Goal: Task Accomplishment & Management: Complete application form

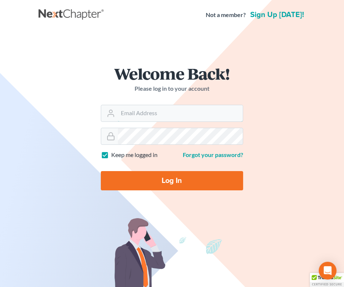
type input "[PERSON_NAME][EMAIL_ADDRESS][DOMAIN_NAME]"
click at [177, 179] on input "Log In" at bounding box center [172, 180] width 142 height 19
type input "Thinking..."
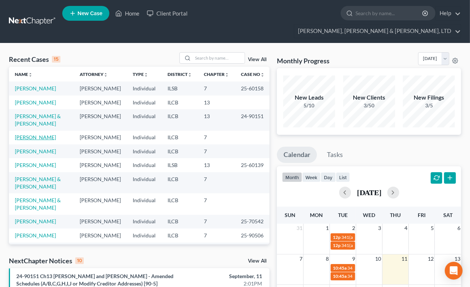
click at [33, 140] on link "[PERSON_NAME]" at bounding box center [35, 137] width 41 height 6
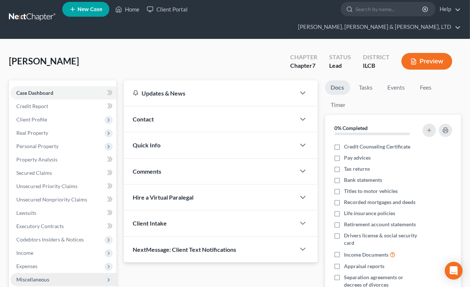
scroll to position [33, 0]
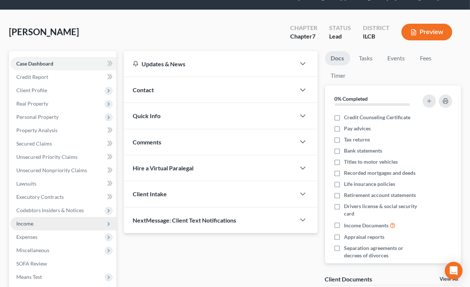
click at [28, 220] on span "Income" at bounding box center [24, 223] width 17 height 6
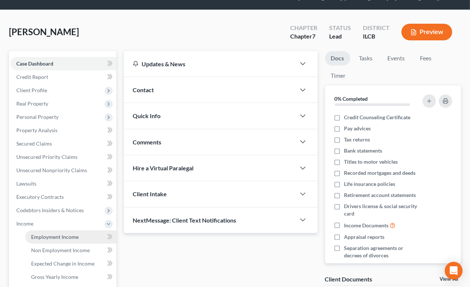
click at [62, 234] on span "Employment Income" at bounding box center [54, 237] width 47 height 6
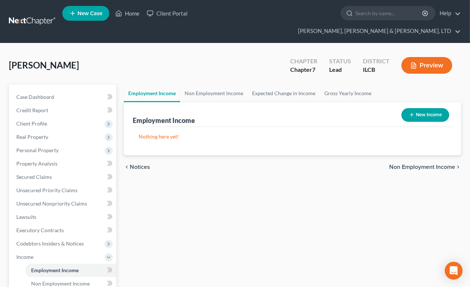
click at [349, 108] on button "New Income" at bounding box center [425, 115] width 48 height 14
select select "0"
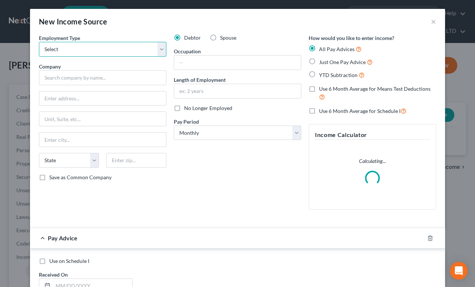
click at [159, 47] on select "Select Full or [DEMOGRAPHIC_DATA] Employment Self Employment" at bounding box center [102, 49] width 127 height 15
select select "0"
click at [39, 42] on select "Select Full or [DEMOGRAPHIC_DATA] Employment Self Employment" at bounding box center [102, 49] width 127 height 15
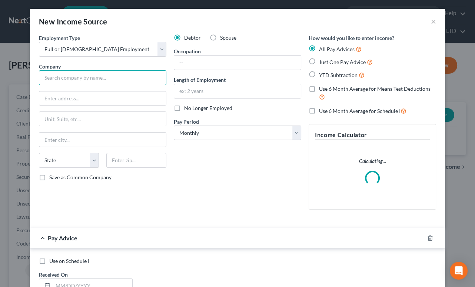
click at [81, 77] on input "text" at bounding box center [102, 77] width 127 height 15
type input "z"
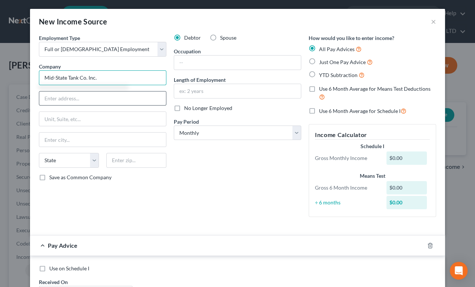
type input "Mid-State Tank Co. Inc."
click at [67, 96] on input "text" at bounding box center [102, 98] width 127 height 14
type input "1358 [PERSON_NAME]"
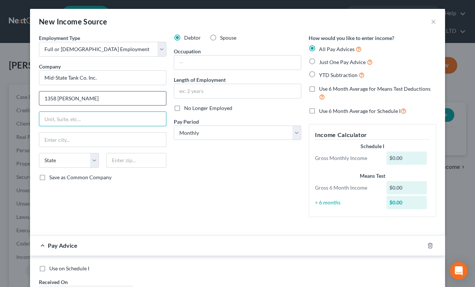
type input "O"
type input "PO Box 317"
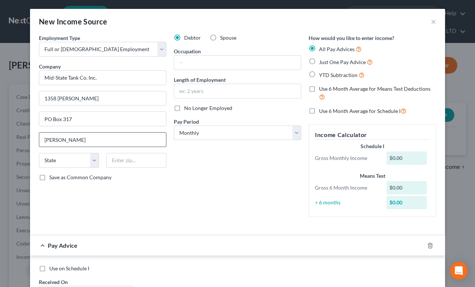
type input "[PERSON_NAME]"
select select "14"
click at [148, 159] on input "61951-2209" at bounding box center [136, 160] width 60 height 15
type input "61951"
click at [197, 171] on div "Debtor Spouse Occupation Length of Employment No Longer Employed Pay Period * S…" at bounding box center [237, 128] width 135 height 189
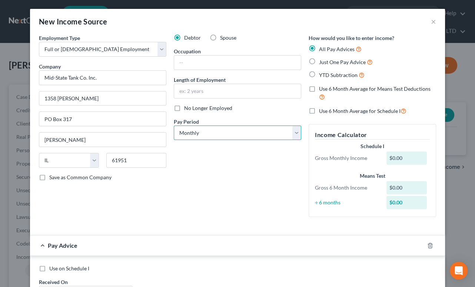
click at [296, 134] on select "Select Monthly Twice Monthly Every Other Week Weekly" at bounding box center [237, 133] width 127 height 15
select select "3"
click at [174, 126] on select "Select Monthly Twice Monthly Every Other Week Weekly" at bounding box center [237, 133] width 127 height 15
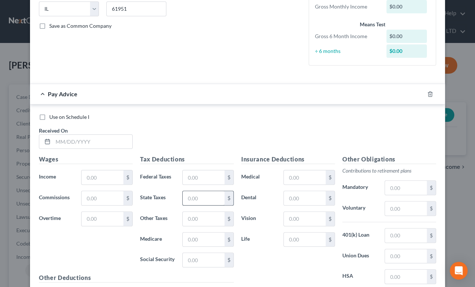
scroll to position [168, 0]
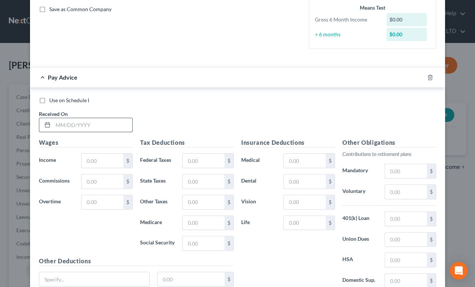
click at [91, 123] on input "text" at bounding box center [92, 125] width 79 height 14
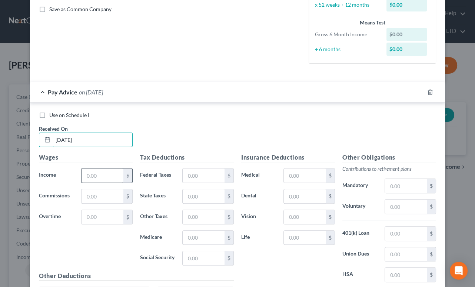
type input "[DATE]"
click at [97, 174] on input "text" at bounding box center [102, 176] width 42 height 14
type input "800.00"
click at [205, 177] on input "text" at bounding box center [204, 176] width 42 height 14
type input "67.99"
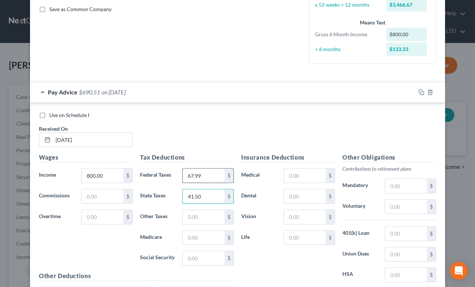
type input "41.50"
type input "12.95"
type input "55.38"
click at [297, 194] on input "text" at bounding box center [305, 196] width 42 height 14
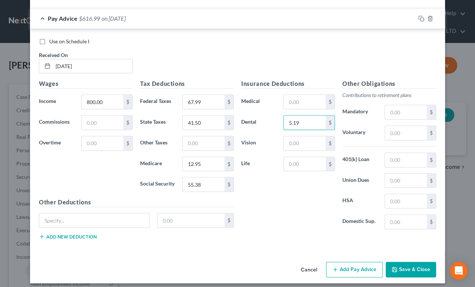
scroll to position [246, 0]
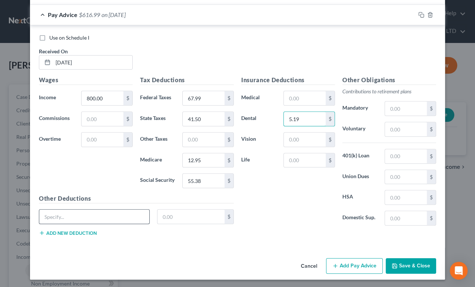
type input "5.19"
click at [129, 215] on input "text" at bounding box center [94, 217] width 110 height 14
type input "LTD"
click at [189, 215] on input "text" at bounding box center [190, 217] width 67 height 14
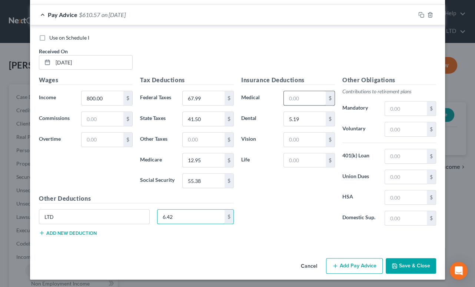
type input "6.42"
click at [298, 100] on input "text" at bounding box center [305, 98] width 42 height 14
type input "21.56"
drag, startPoint x: 103, startPoint y: 141, endPoint x: 99, endPoint y: 140, distance: 4.5
click at [101, 140] on input "text" at bounding box center [102, 140] width 42 height 14
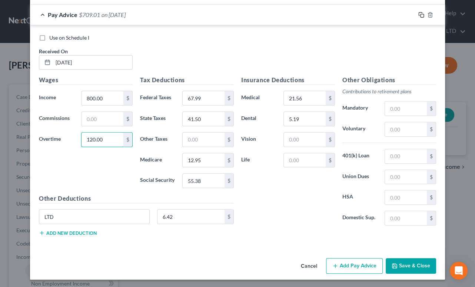
type input "120.00"
click at [349, 13] on icon "button" at bounding box center [421, 15] width 6 height 6
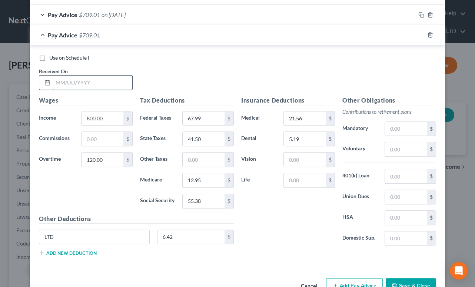
click at [110, 81] on input "text" at bounding box center [92, 83] width 79 height 14
type input "[DATE]"
type input "700.00"
click at [102, 160] on input "120.00" at bounding box center [102, 160] width 42 height 14
click at [205, 115] on input "67.99" at bounding box center [204, 118] width 42 height 14
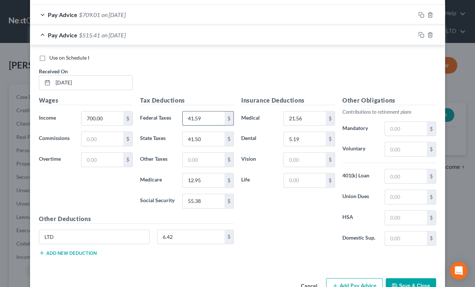
type input "41.59"
type input "30.61"
type input "9.76"
type input "41.74"
click at [349, 35] on icon "button" at bounding box center [421, 35] width 6 height 6
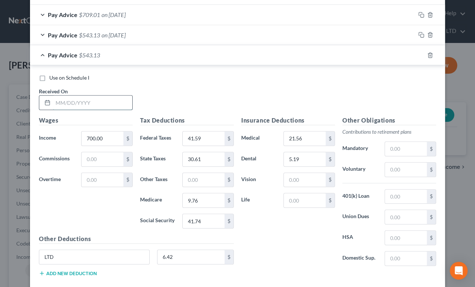
click at [117, 104] on input "text" at bounding box center [92, 103] width 79 height 14
type input "[DATE]"
click at [111, 138] on input "700.00" at bounding box center [102, 138] width 42 height 14
type input "800.00"
click at [104, 177] on input "text" at bounding box center [102, 180] width 42 height 14
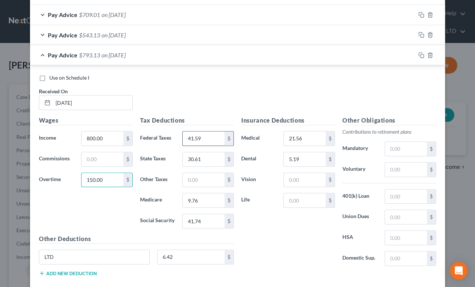
type input "150.00"
click at [209, 136] on input "41.59" at bounding box center [204, 138] width 42 height 14
type input "71.59"
type input "42.99"
type input "13.39"
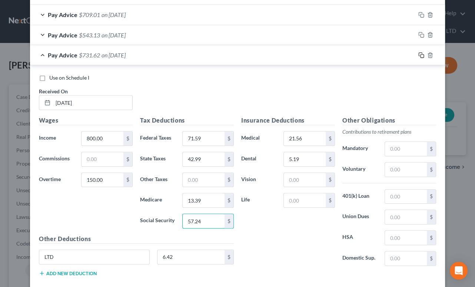
type input "57.24"
click at [349, 54] on rect "button" at bounding box center [421, 55] width 3 height 3
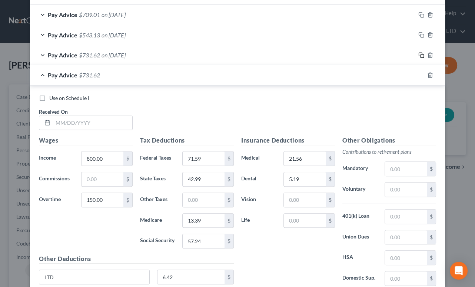
scroll to position [306, 0]
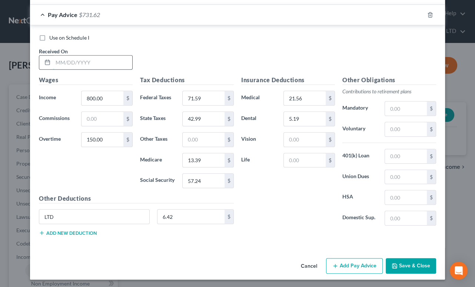
click at [90, 63] on input "text" at bounding box center [92, 63] width 79 height 14
type input "[DATE]"
click at [107, 97] on input "800.00" at bounding box center [102, 98] width 42 height 14
type input "600.00"
click at [110, 139] on input "150.00" at bounding box center [102, 140] width 42 height 14
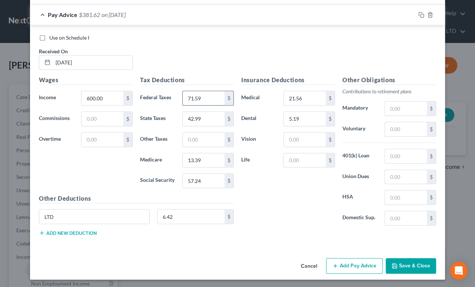
click at [203, 96] on input "71.59" at bounding box center [204, 98] width 42 height 14
type input "29.59"
type input "25.66"
type input "8.31"
type input "35.54"
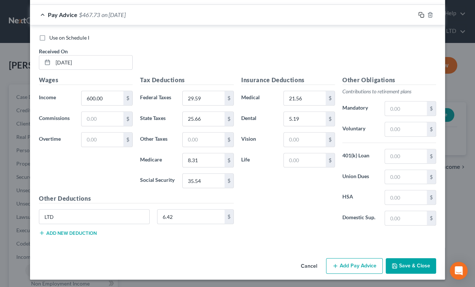
click at [349, 14] on icon "button" at bounding box center [421, 15] width 6 height 6
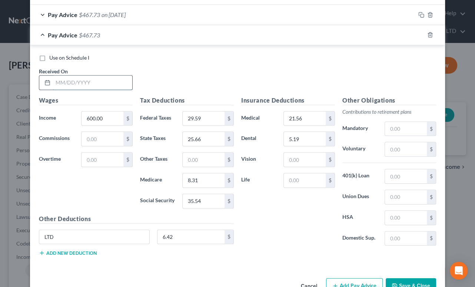
drag, startPoint x: 109, startPoint y: 82, endPoint x: 105, endPoint y: 81, distance: 4.1
click at [109, 82] on input "text" at bounding box center [92, 83] width 79 height 14
type input "[DATE]"
click at [115, 113] on input "600.00" at bounding box center [102, 118] width 42 height 14
type input "800.00"
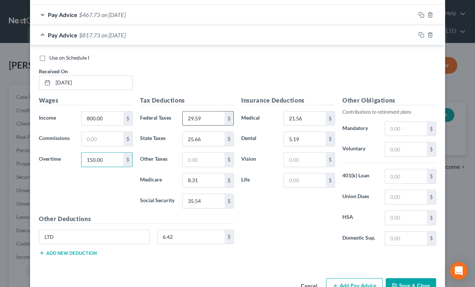
type input "150.00"
click at [206, 112] on input "29.59" at bounding box center [204, 118] width 42 height 14
type input "71.59"
type input "42.99"
type input "1"
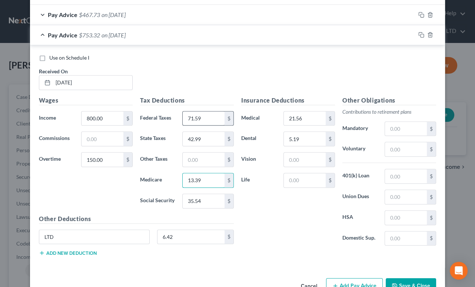
type input "13.39"
type input "57.24"
click at [349, 32] on icon "button" at bounding box center [421, 35] width 6 height 6
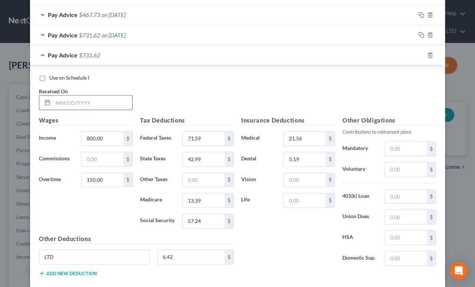
click at [115, 101] on input "text" at bounding box center [92, 103] width 79 height 14
type input "[DATE]"
click at [349, 54] on rect "button" at bounding box center [421, 55] width 3 height 3
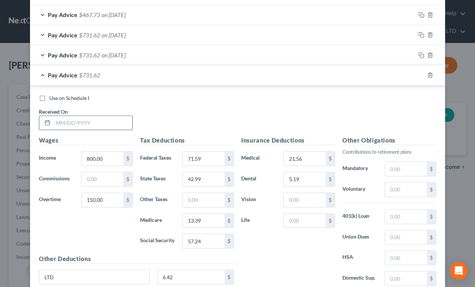
click at [96, 122] on input "text" at bounding box center [92, 123] width 79 height 14
type input "[DATE]"
type input "30.00"
click at [210, 153] on input "71.59" at bounding box center [204, 158] width 42 height 14
type input "57.19"
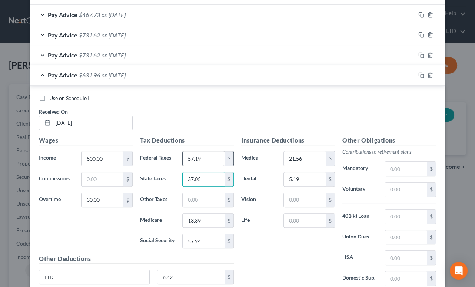
type input "37.05"
type input "11.65"
type input "49.80"
click at [349, 75] on icon "button" at bounding box center [421, 75] width 6 height 6
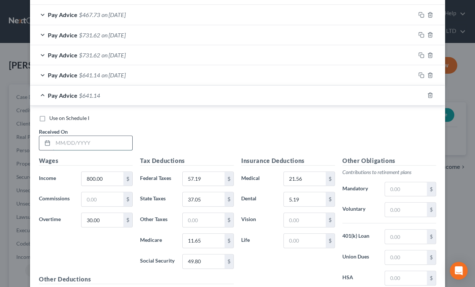
click at [115, 136] on input "text" at bounding box center [92, 143] width 79 height 14
type input "[DATE]"
drag, startPoint x: 109, startPoint y: 220, endPoint x: 105, endPoint y: 225, distance: 6.1
click at [109, 221] on input "30.00" at bounding box center [102, 220] width 42 height 14
type input "45.00"
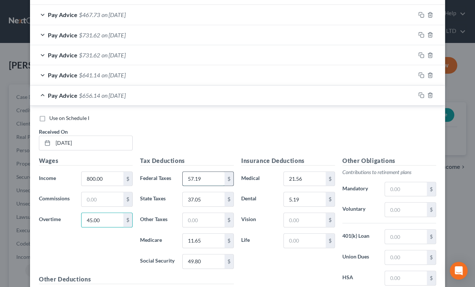
click at [206, 178] on input "57.19" at bounding box center [204, 179] width 42 height 14
type input "58.99"
type input "37.79"
type input "11.86"
type input "50.73"
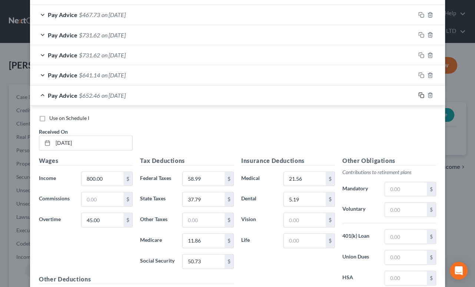
click at [349, 96] on icon "button" at bounding box center [421, 95] width 6 height 6
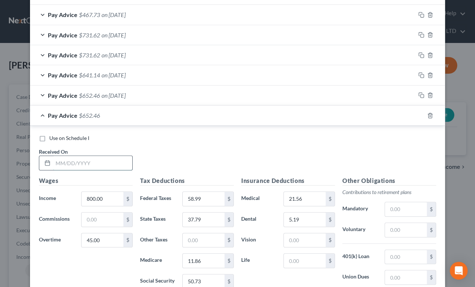
click at [90, 162] on input "text" at bounding box center [92, 163] width 79 height 14
type input "[DATE]"
click at [112, 197] on input "800.00" at bounding box center [102, 199] width 42 height 14
type input "3"
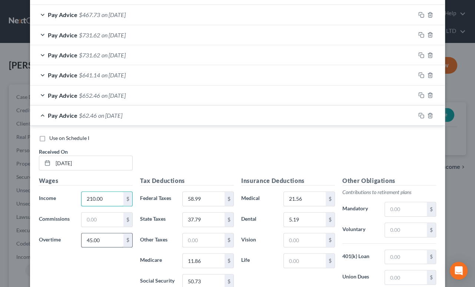
type input "210.00"
click at [104, 239] on input "45.00" at bounding box center [102, 240] width 42 height 14
click at [201, 193] on input "58.99" at bounding box center [204, 199] width 42 height 14
type input "6.36"
type input "2.66"
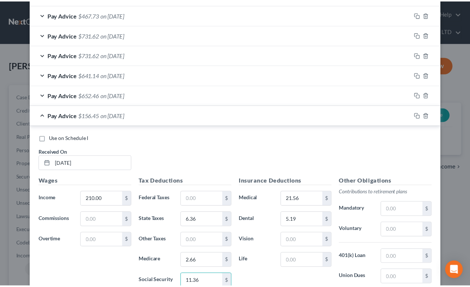
scroll to position [406, 0]
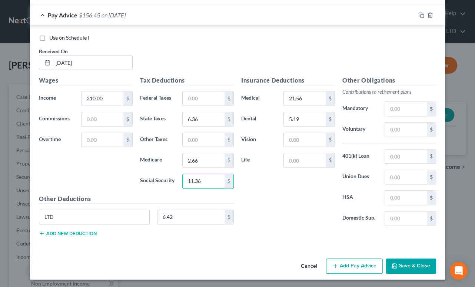
type input "11.36"
click at [349, 265] on button "Save & Close" at bounding box center [411, 267] width 50 height 16
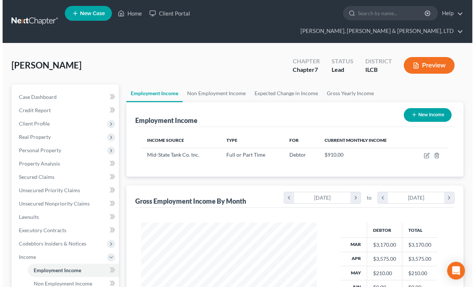
scroll to position [133, 188]
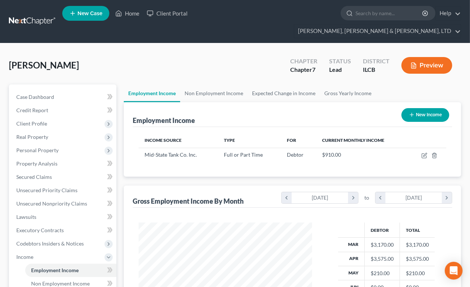
click at [349, 108] on button "New Income" at bounding box center [425, 115] width 48 height 14
select select "0"
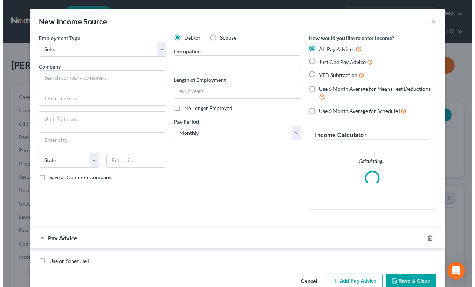
scroll to position [133, 190]
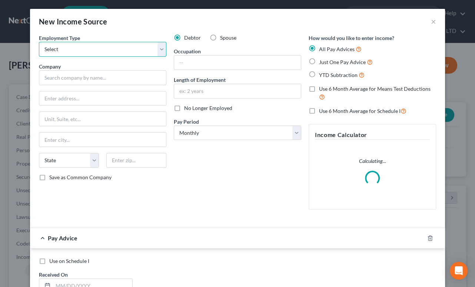
click at [157, 50] on select "Select Full or [DEMOGRAPHIC_DATA] Employment Self Employment" at bounding box center [102, 49] width 127 height 15
select select "0"
click at [39, 42] on select "Select Full or [DEMOGRAPHIC_DATA] Employment Self Employment" at bounding box center [102, 49] width 127 height 15
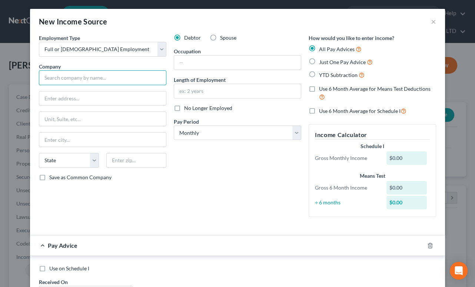
click at [107, 77] on input "text" at bounding box center [102, 77] width 127 height 15
type input "b"
type input "[PERSON_NAME] [PERSON_NAME]"
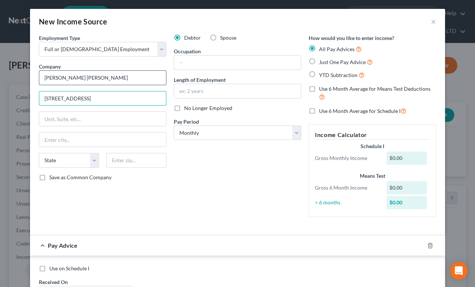
type input "[STREET_ADDRESS]"
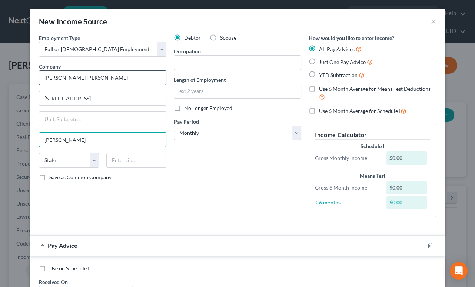
type input "[PERSON_NAME]"
select select "14"
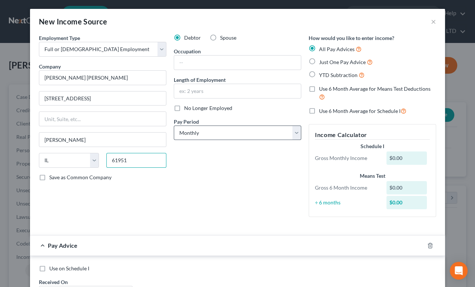
type input "61951"
click at [291, 133] on select "Select Monthly Twice Monthly Every Other Week Weekly" at bounding box center [237, 133] width 127 height 15
select select "3"
click at [174, 126] on select "Select Monthly Twice Monthly Every Other Week Weekly" at bounding box center [237, 133] width 127 height 15
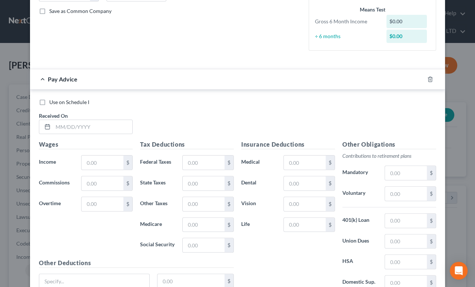
scroll to position [168, 0]
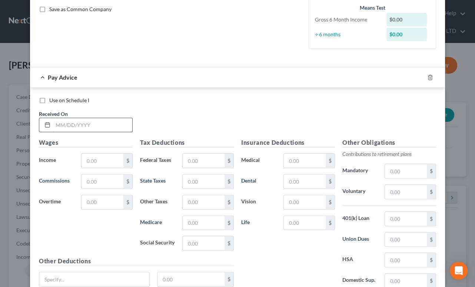
click at [59, 124] on input "text" at bounding box center [92, 125] width 79 height 14
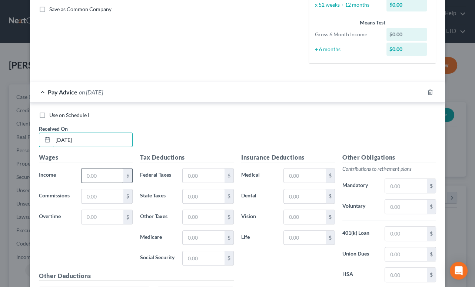
type input "[DATE]"
click at [99, 173] on input "text" at bounding box center [102, 176] width 42 height 14
type input "1,000.00"
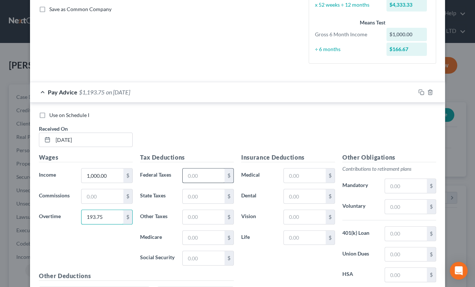
type input "193.75"
click at [209, 169] on input "text" at bounding box center [204, 176] width 42 height 14
type input "104.05"
type input "59.09"
type input "17.31"
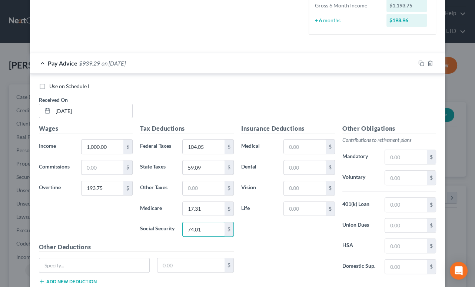
scroll to position [246, 0]
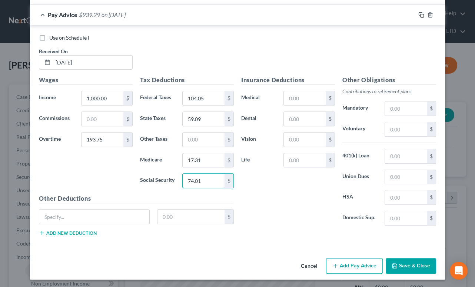
type input "74.01"
click at [349, 15] on icon "button" at bounding box center [421, 15] width 6 height 6
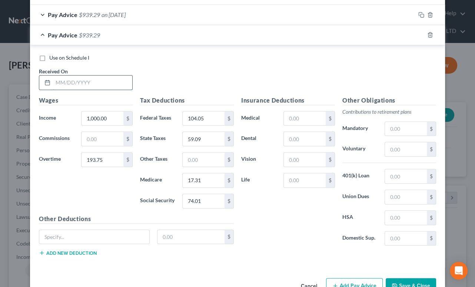
click at [100, 84] on input "text" at bounding box center [92, 83] width 79 height 14
type input "1"
type input "[DATE]"
type input "450.00"
click at [206, 117] on input "104.05" at bounding box center [204, 118] width 42 height 14
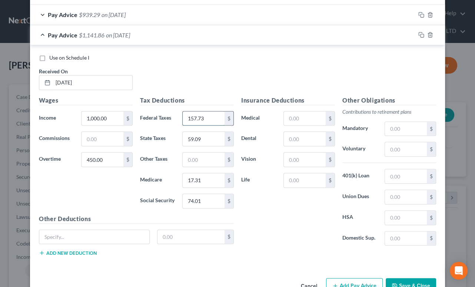
type input "157.73"
type input "71.78"
type input "21.03"
type input "2"
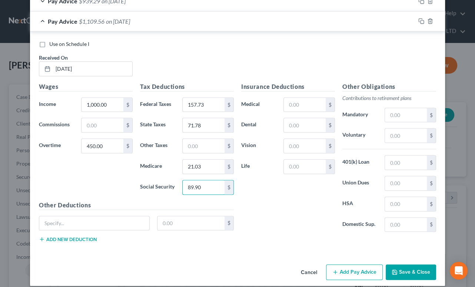
scroll to position [266, 0]
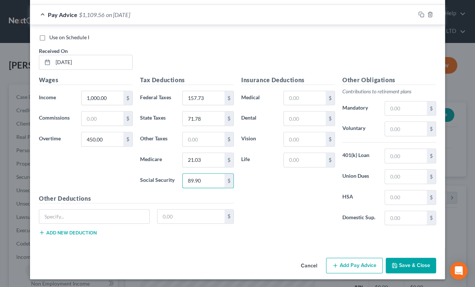
type input "89.90"
click at [349, 262] on button "Add Pay Advice" at bounding box center [354, 266] width 57 height 16
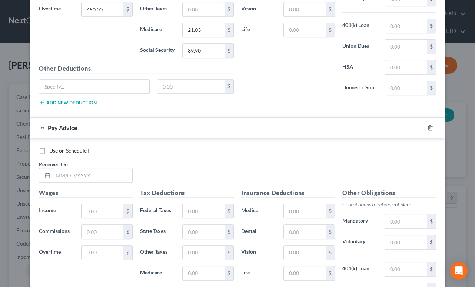
scroll to position [400, 0]
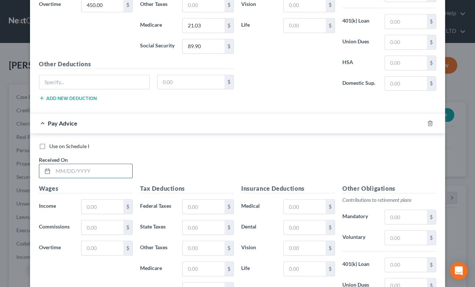
click at [110, 172] on input "text" at bounding box center [92, 171] width 79 height 14
type input "[DATE]"
click at [100, 207] on input "text" at bounding box center [102, 207] width 42 height 14
type input "1,000.00"
type input "413.75"
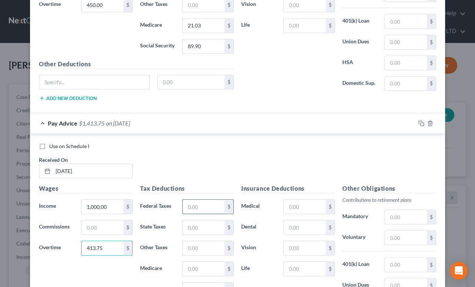
click at [201, 206] on input "text" at bounding box center [204, 207] width 42 height 14
type input "20.50"
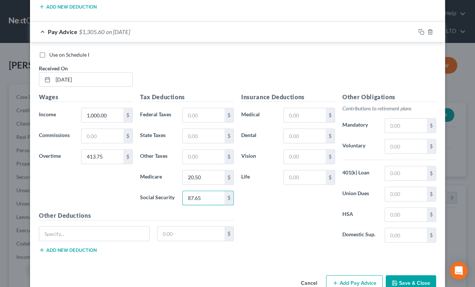
scroll to position [508, 0]
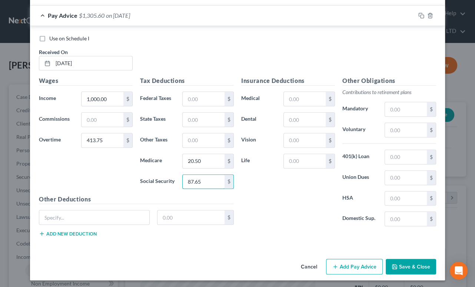
type input "87.65"
click at [349, 259] on button "Add Pay Advice" at bounding box center [354, 267] width 57 height 16
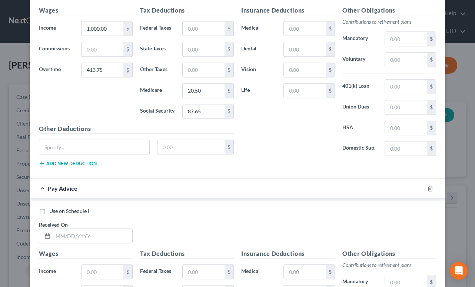
scroll to position [710, 0]
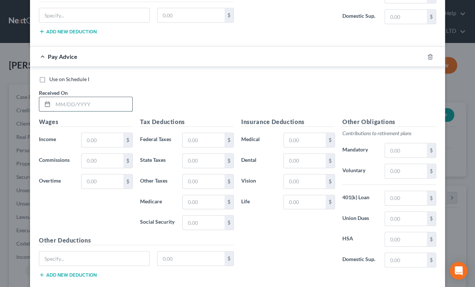
click at [90, 100] on input "text" at bounding box center [92, 104] width 79 height 14
type input "0"
type input "[DATE]"
click at [89, 134] on input "text" at bounding box center [102, 140] width 42 height 14
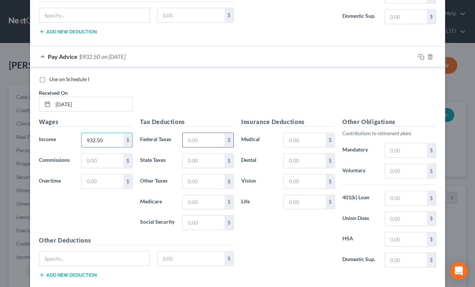
type input "932.50"
click at [196, 139] on input "text" at bounding box center [204, 140] width 42 height 14
type input "13.52"
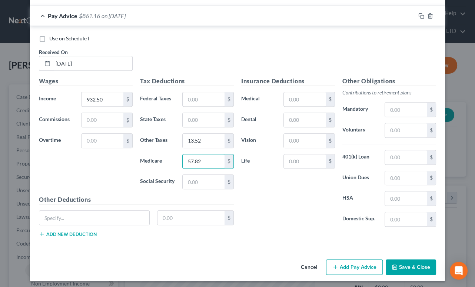
type input "57.82"
click at [349, 263] on button "Add Pay Advice" at bounding box center [354, 267] width 57 height 16
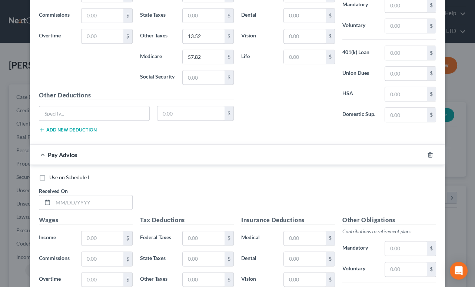
scroll to position [919, 0]
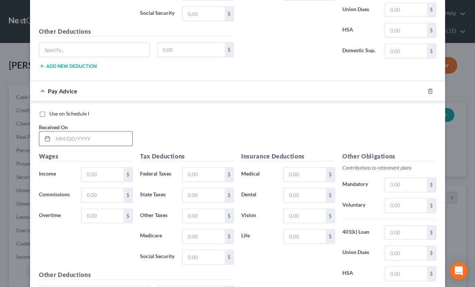
click at [104, 138] on input "text" at bounding box center [92, 138] width 79 height 14
type input "[DATE]"
click at [101, 170] on input "text" at bounding box center [102, 174] width 42 height 14
type input "8"
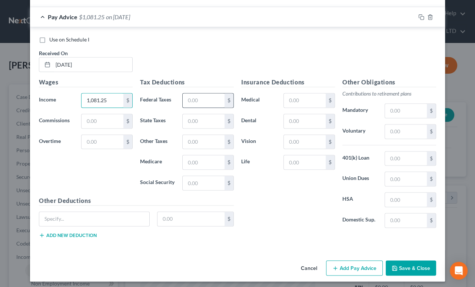
type input "1,081.25"
click at [186, 97] on input "text" at bounding box center [204, 100] width 42 height 14
type input "15.68"
type input "67.04"
click at [349, 261] on button "Add Pay Advice" at bounding box center [354, 268] width 57 height 16
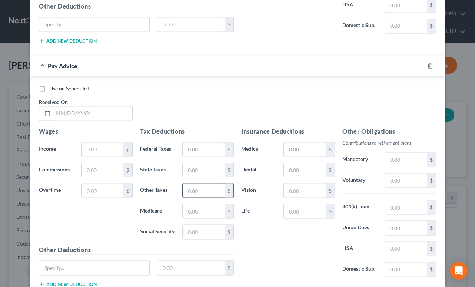
scroll to position [1196, 0]
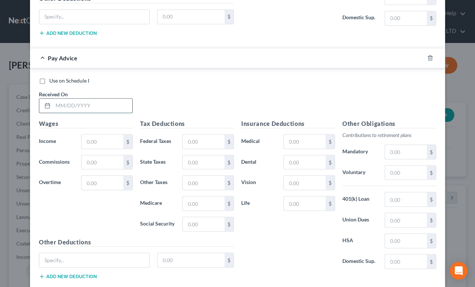
click at [75, 99] on input "text" at bounding box center [92, 106] width 79 height 14
type input "[DATE]"
click at [89, 134] on input "text" at bounding box center [102, 141] width 42 height 14
type input "1,000.00"
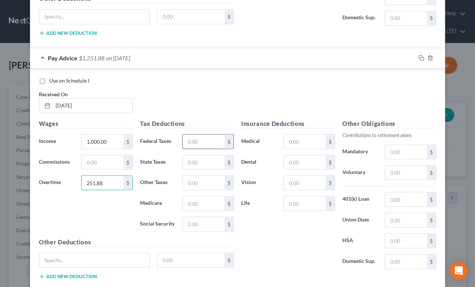
type input "251.88"
click at [197, 139] on input "text" at bounding box center [204, 141] width 42 height 14
type input "18.15"
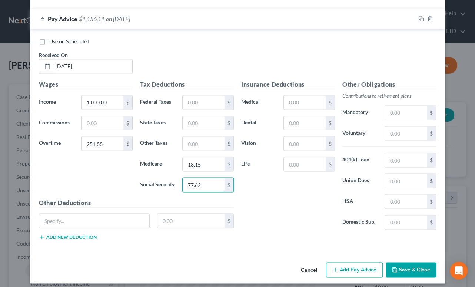
scroll to position [1236, 0]
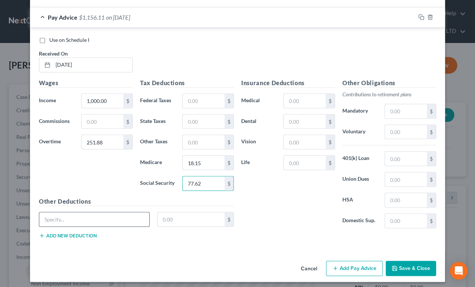
type input "77.62"
click at [103, 212] on input "text" at bounding box center [94, 219] width 110 height 14
type input "LTD"
type input "2.60"
click at [81, 233] on button "Add new deduction" at bounding box center [68, 236] width 58 height 6
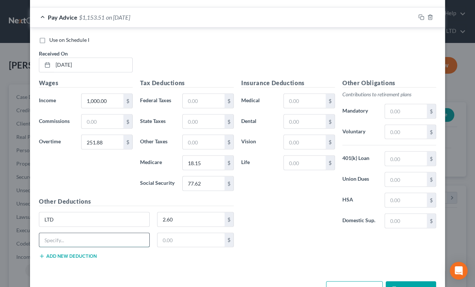
click at [78, 233] on input "text" at bounding box center [94, 240] width 110 height 14
type input "ER Life ADD"
type input "2.77"
click at [70, 253] on button "Add new deduction" at bounding box center [68, 256] width 58 height 6
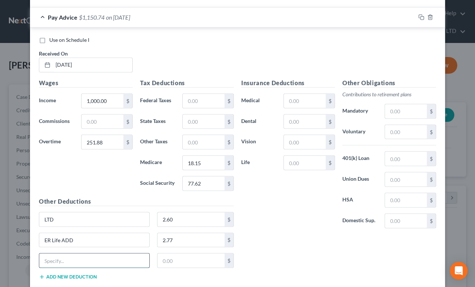
click at [70, 254] on input "text" at bounding box center [94, 260] width 110 height 14
type input "Misc"
click at [164, 259] on input "text" at bounding box center [190, 260] width 67 height 14
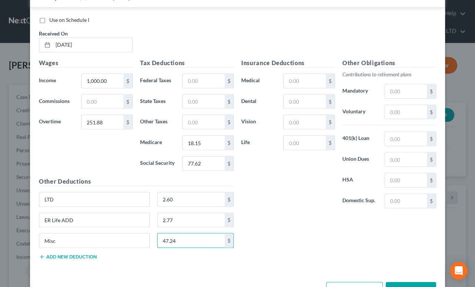
scroll to position [1277, 0]
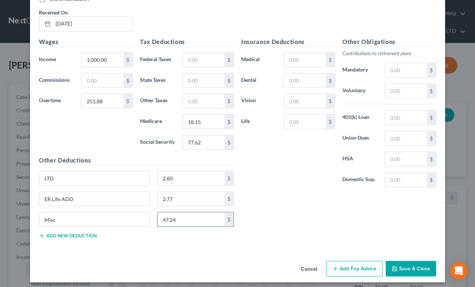
click at [203, 218] on input "47.24" at bounding box center [190, 219] width 67 height 14
type input "47.24"
click at [273, 212] on div "Insurance Deductions Medical $ Dental $ Vision $ Life $ Other Obligations Contr…" at bounding box center [338, 140] width 202 height 207
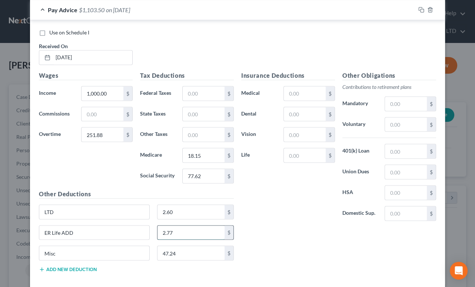
click at [180, 228] on input "2.77" at bounding box center [190, 233] width 67 height 14
click at [181, 208] on input "2.60" at bounding box center [190, 212] width 67 height 14
click at [275, 207] on div "Insurance Deductions Medical $ Dental $ Vision $ Life $" at bounding box center [287, 149] width 101 height 156
click at [197, 249] on input "47.24" at bounding box center [190, 253] width 67 height 14
click at [273, 233] on div "Insurance Deductions Medical $ Dental $ Vision $ Life $ Other Obligations Contr…" at bounding box center [338, 174] width 202 height 207
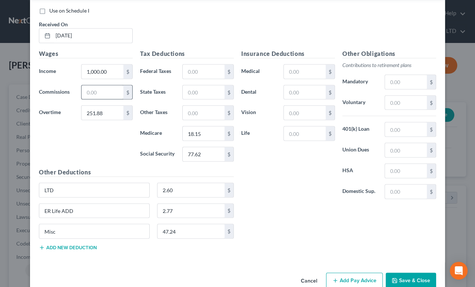
scroll to position [1277, 0]
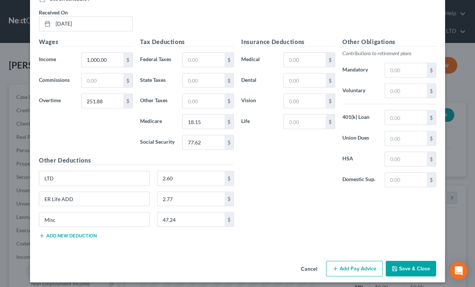
click at [349, 262] on button "Add Pay Advice" at bounding box center [354, 269] width 57 height 16
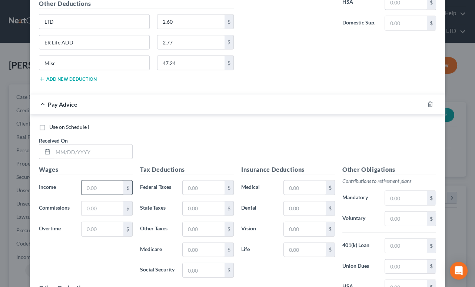
scroll to position [1446, 0]
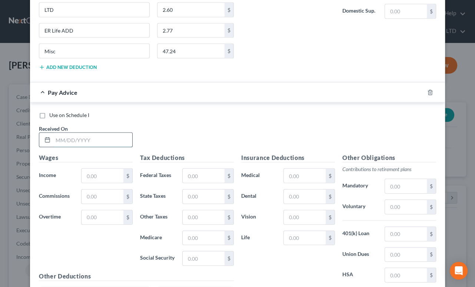
click at [100, 135] on input "text" at bounding box center [92, 140] width 79 height 14
type input "[DATE]"
click at [97, 169] on input "text" at bounding box center [102, 176] width 42 height 14
type input "1,000.00"
type input "483.75"
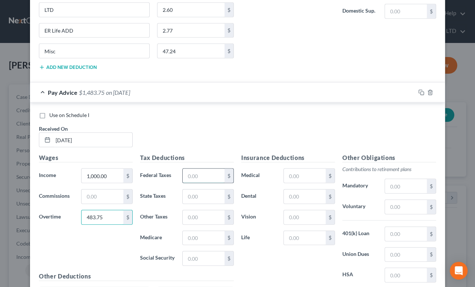
click at [196, 172] on input "text" at bounding box center [204, 176] width 42 height 14
type input "21.05"
type input "90.00"
click at [304, 193] on input "text" at bounding box center [305, 197] width 42 height 14
type input "7.25"
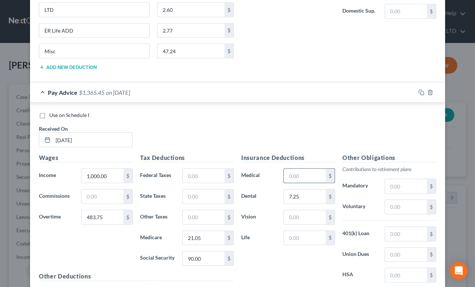
click at [308, 170] on input "text" at bounding box center [305, 176] width 42 height 14
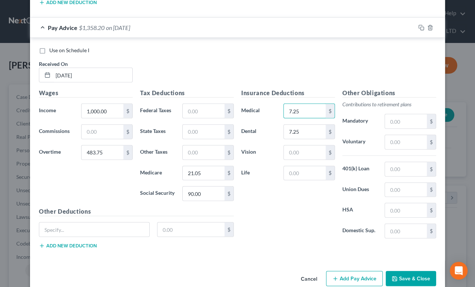
scroll to position [1520, 0]
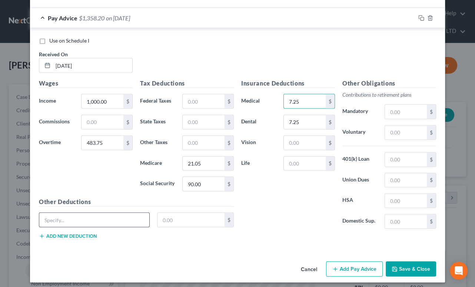
type input "7.25"
click at [113, 214] on input "text" at bounding box center [94, 220] width 110 height 14
type input "Misc"
type input "47.24"
click at [87, 233] on button "Add new deduction" at bounding box center [68, 236] width 58 height 6
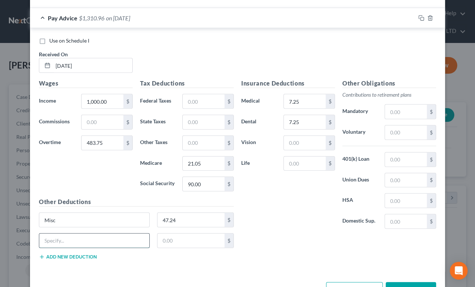
click at [81, 234] on input "text" at bounding box center [94, 241] width 110 height 14
type input "ER Life Add"
type input "2.77"
click at [70, 254] on button "Add new deduction" at bounding box center [68, 257] width 58 height 6
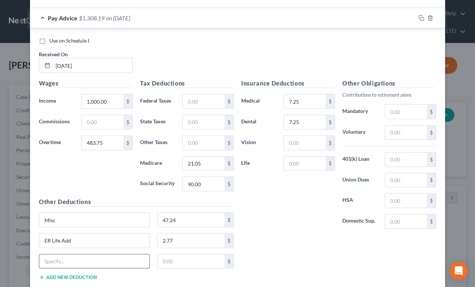
click at [69, 258] on input "text" at bounding box center [94, 261] width 110 height 14
type input "LTD"
click at [159, 257] on input "text" at bounding box center [190, 261] width 67 height 14
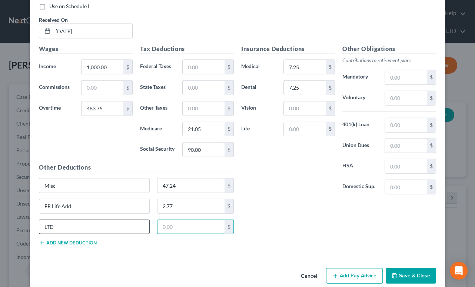
scroll to position [1561, 0]
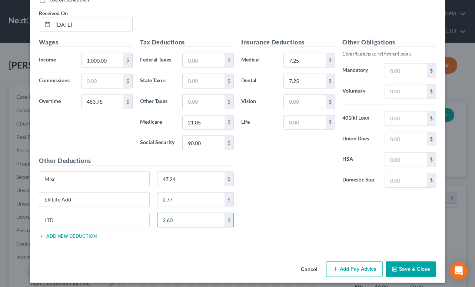
type input "2.60"
click at [70, 233] on button "Add new deduction" at bounding box center [68, 236] width 58 height 6
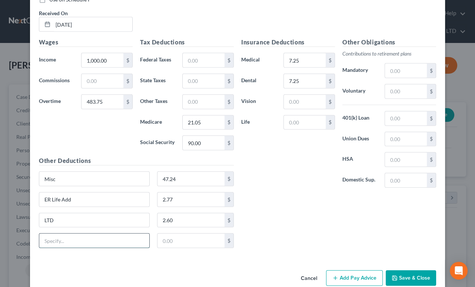
click at [71, 236] on input "text" at bounding box center [94, 241] width 110 height 14
type input "Med3ER3"
click at [177, 236] on input "text" at bounding box center [190, 241] width 67 height 14
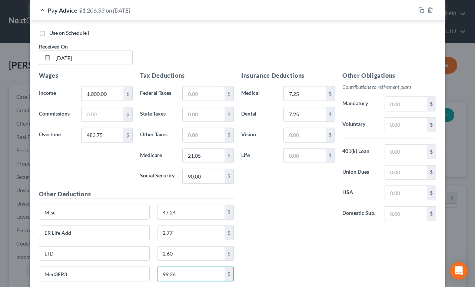
scroll to position [1527, 0]
type input "99.26"
click at [349, 9] on icon "button" at bounding box center [430, 11] width 6 height 6
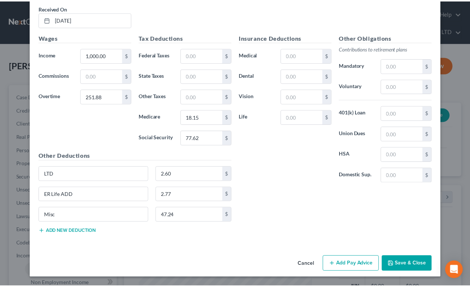
scroll to position [1277, 0]
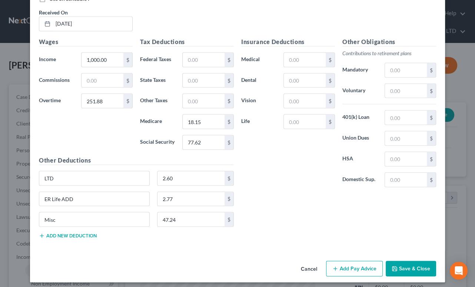
click at [349, 263] on button "Save & Close" at bounding box center [411, 269] width 50 height 16
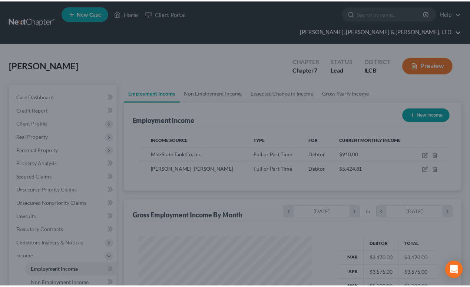
scroll to position [370229, 370173]
